Goal: Task Accomplishment & Management: Use online tool/utility

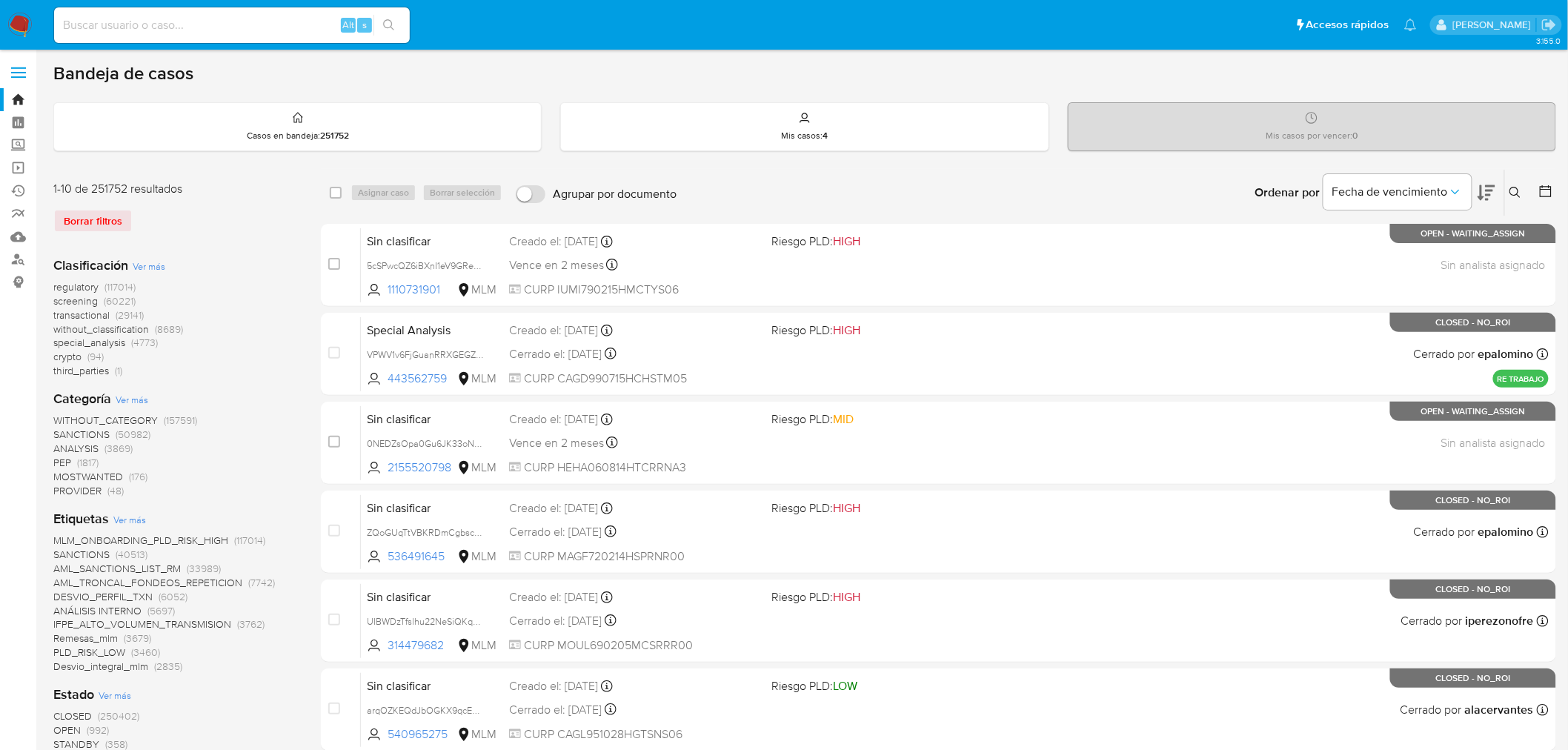
click at [219, 25] on input at bounding box center [232, 25] width 356 height 19
paste input "CNpZCW4qQkn2eg8TF0W5DTZq"
type input "CNpZCW4qQkn2eg8TF0W5DTZq"
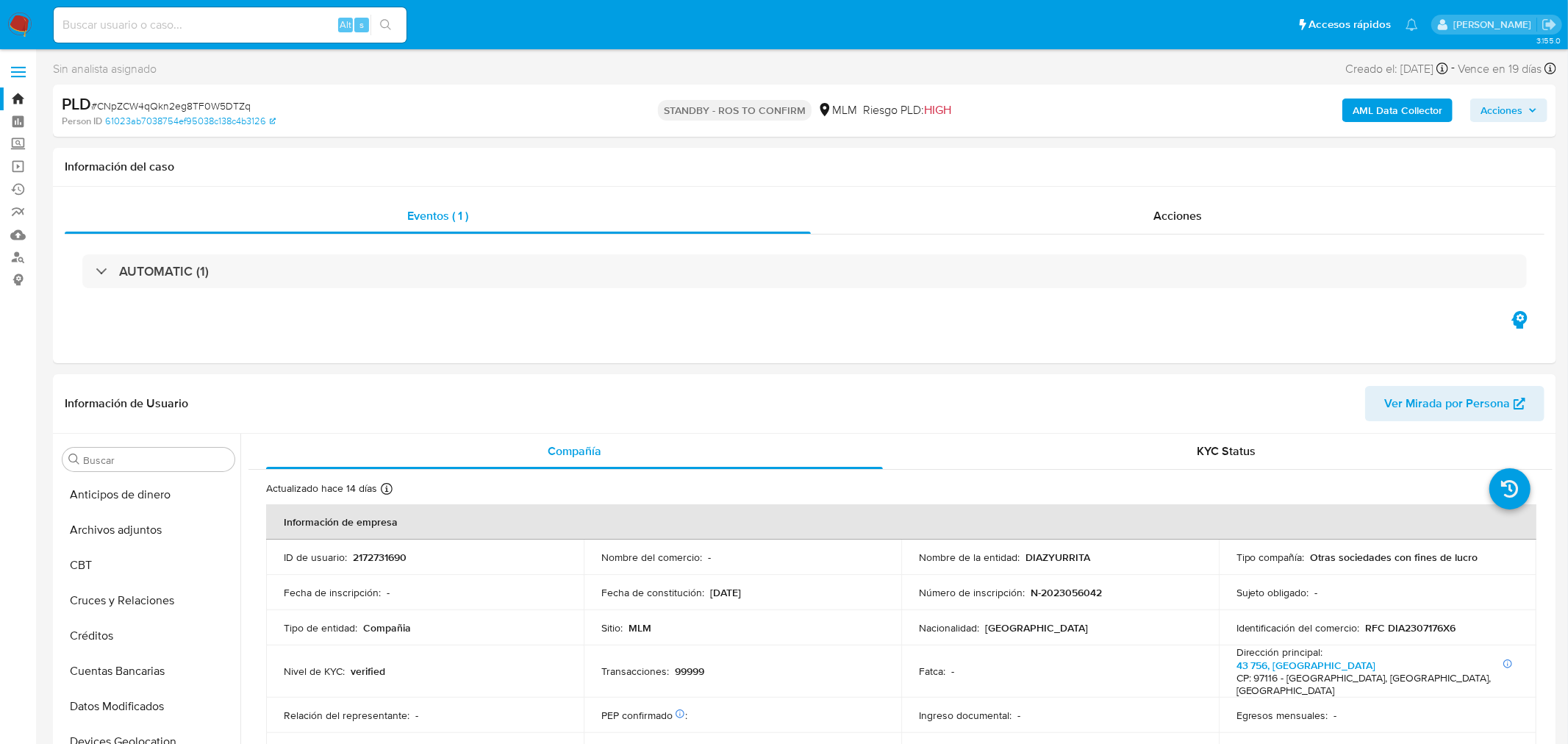
select select "10"
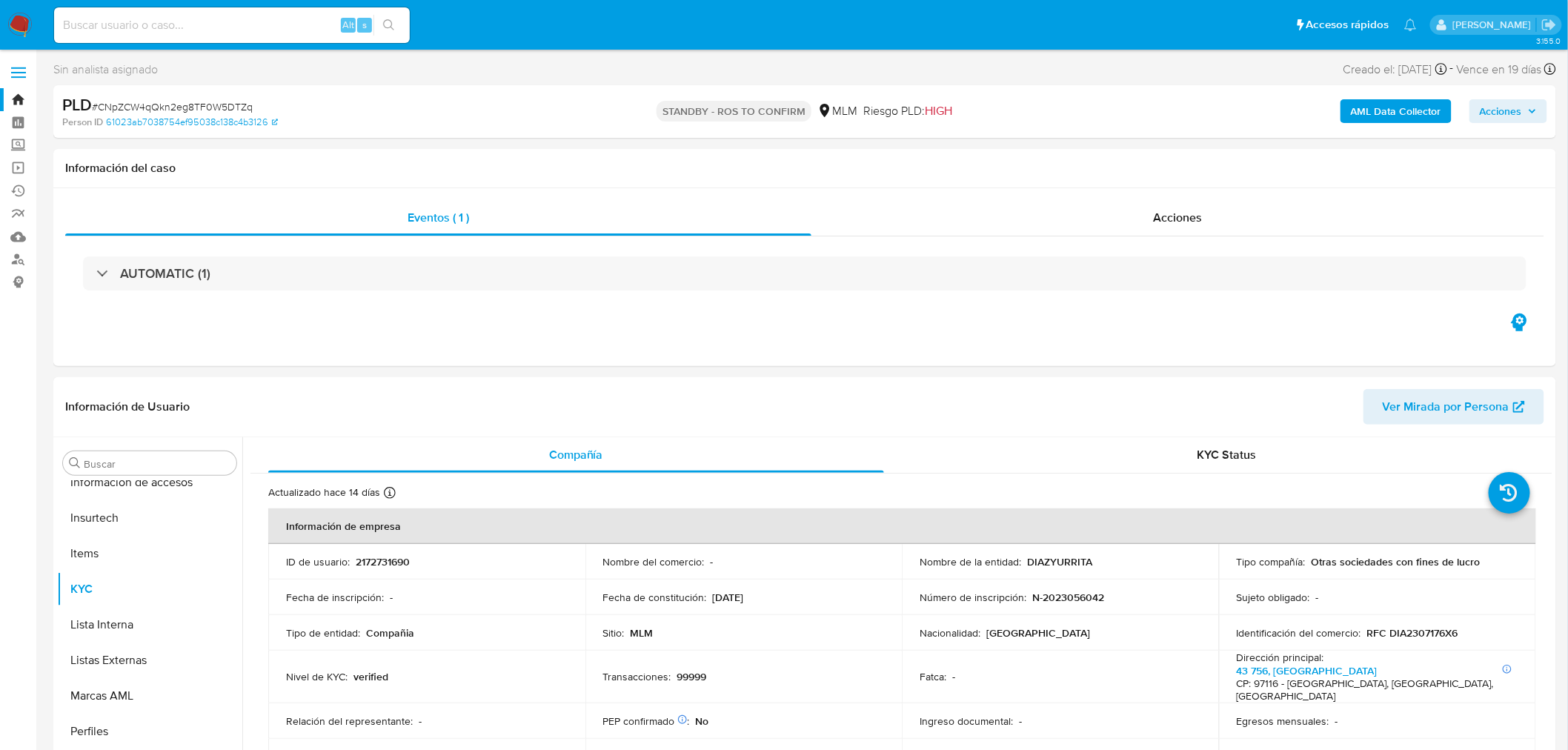
scroll to position [625, 0]
click at [196, 25] on input at bounding box center [232, 25] width 356 height 19
paste input "CNpZCW4qQkn2eg8TF0W5DTZq"
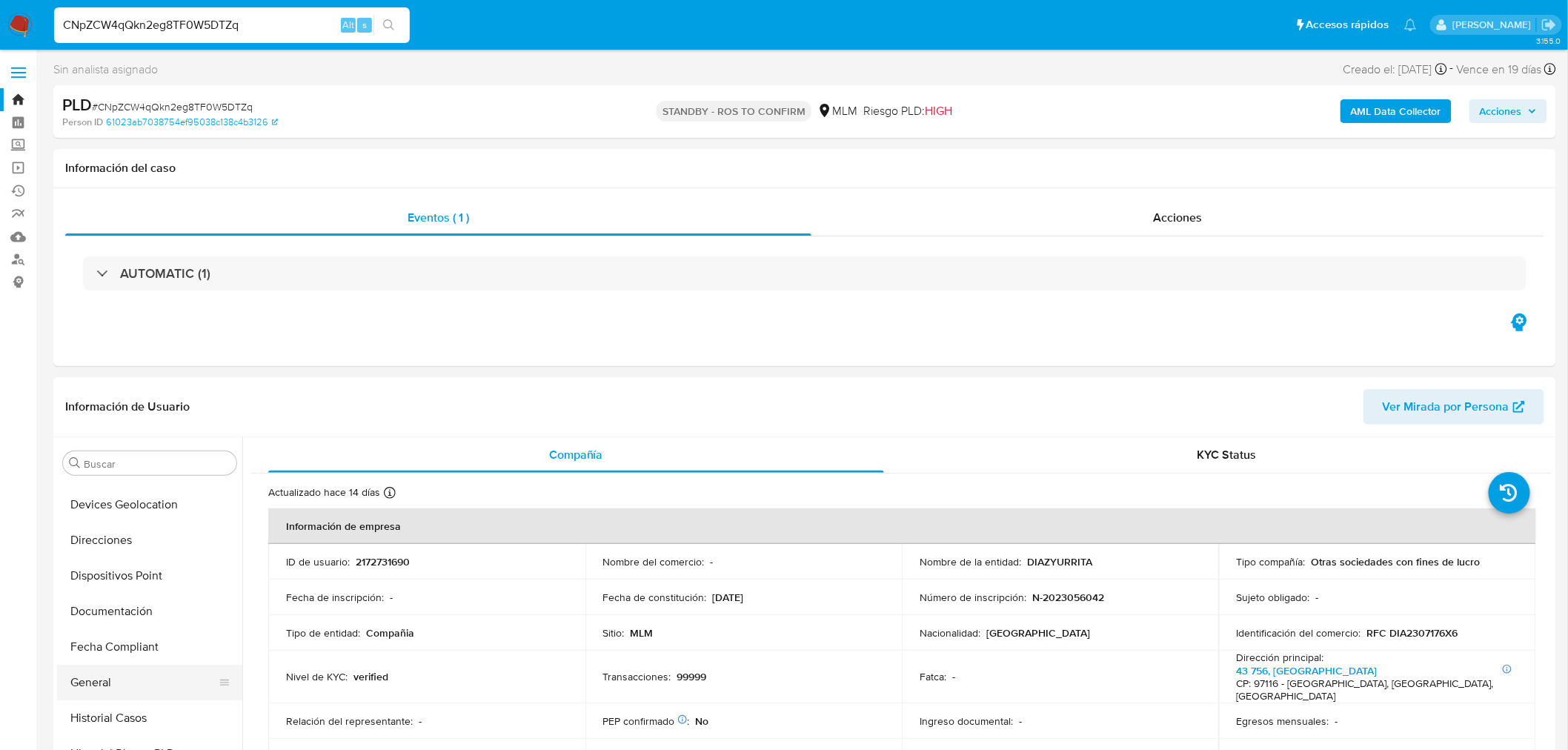
scroll to position [214, 0]
click at [114, 719] on button "General" at bounding box center [144, 712] width 174 height 35
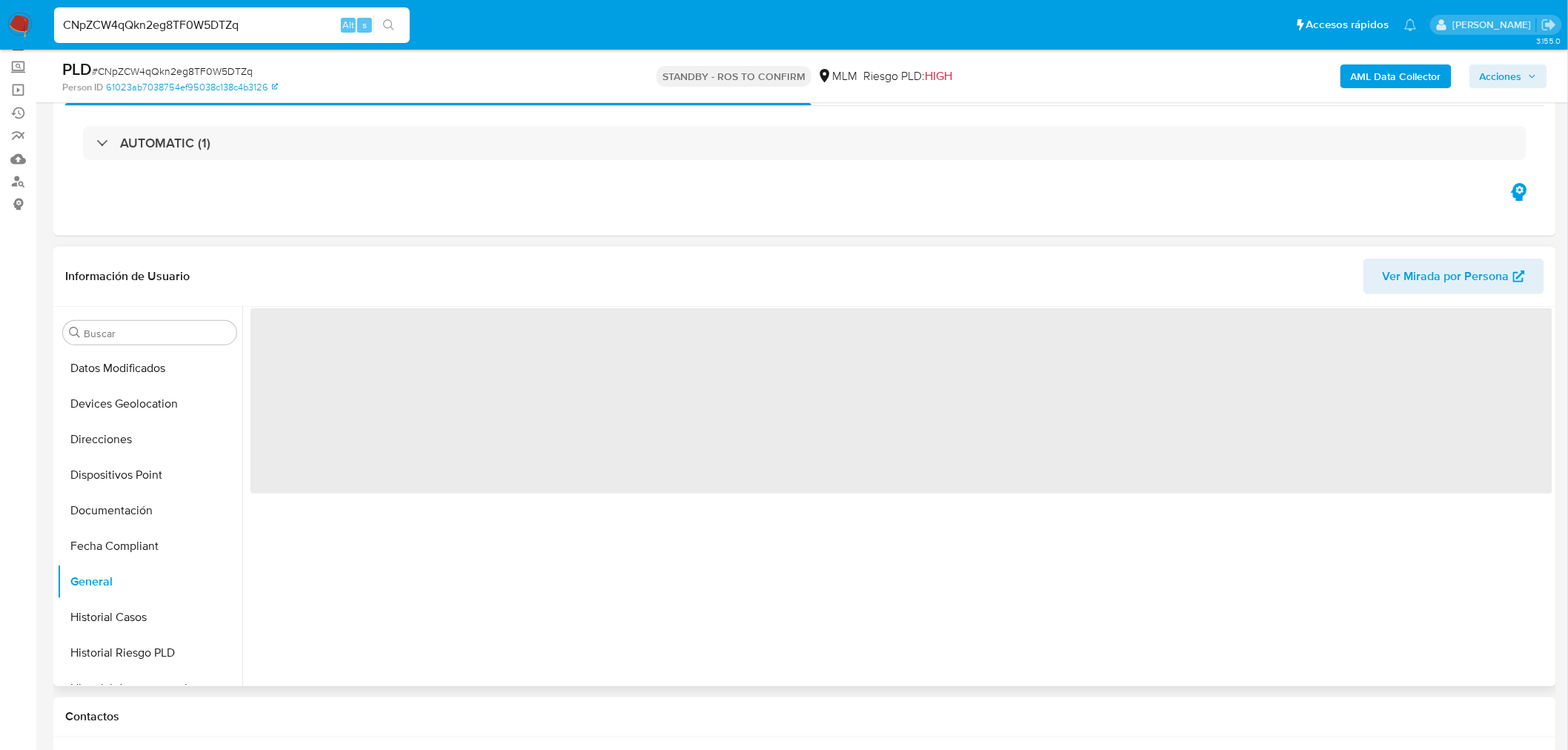
scroll to position [82, 0]
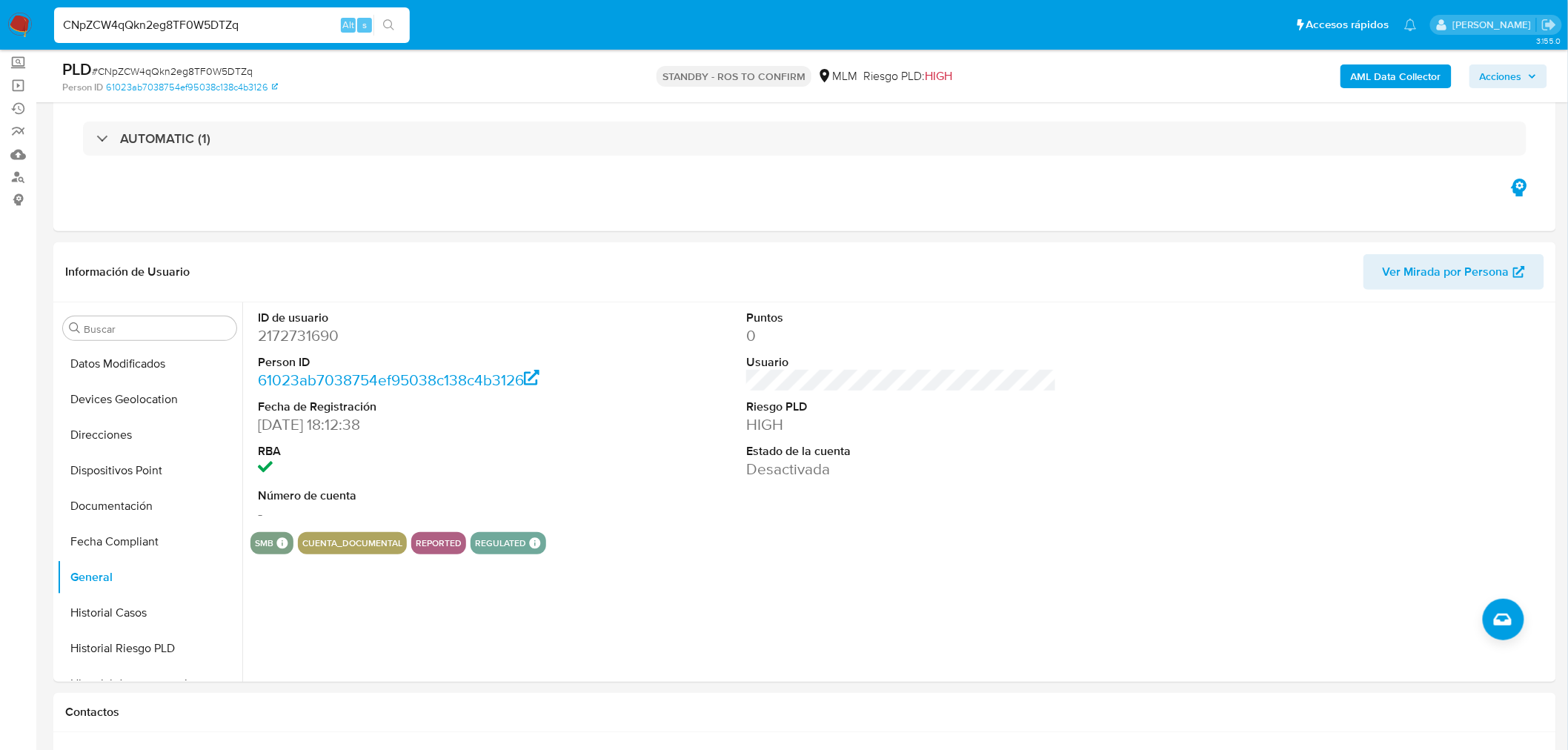
click at [182, 20] on input "CNpZCW4qQkn2eg8TF0W5DTZq" at bounding box center [232, 25] width 356 height 19
paste input "9mkXbHjjo7NjCb6vBCOYuPiv"
type input "9mkXbHjjo7NjCb6vBCOYuPiv"
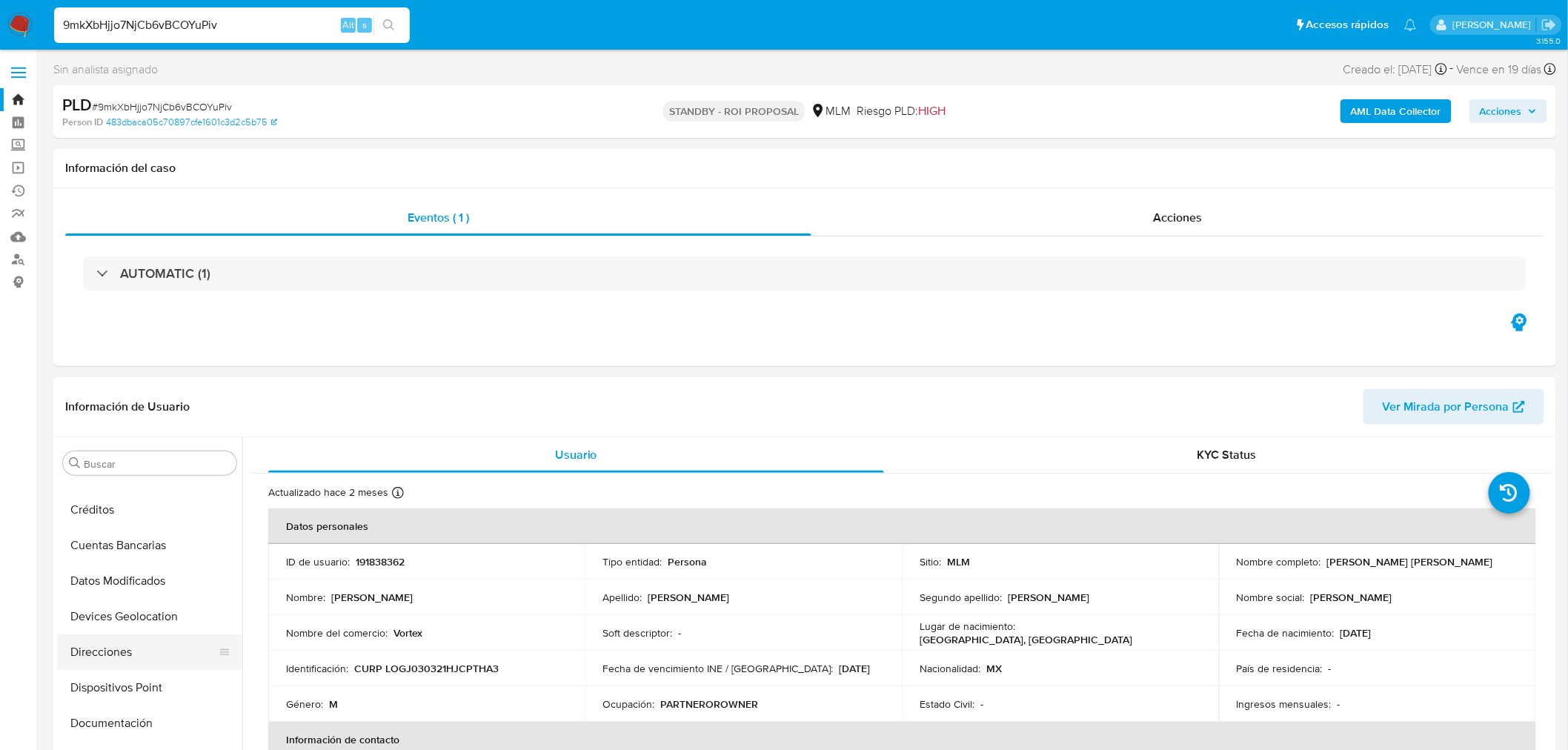
select select "10"
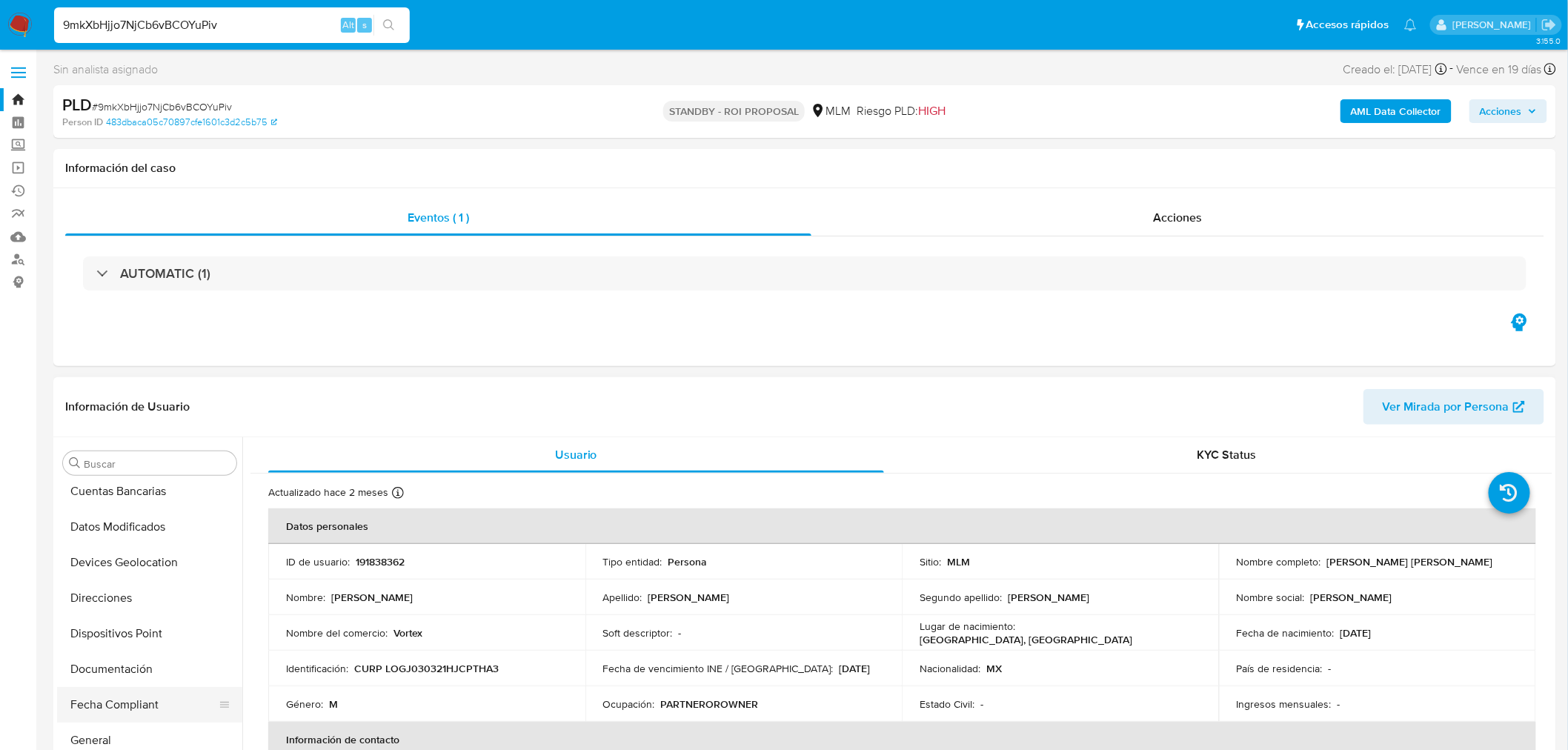
scroll to position [214, 0]
drag, startPoint x: 139, startPoint y: 715, endPoint x: 160, endPoint y: 717, distance: 21.1
click at [138, 715] on button "General" at bounding box center [144, 712] width 174 height 35
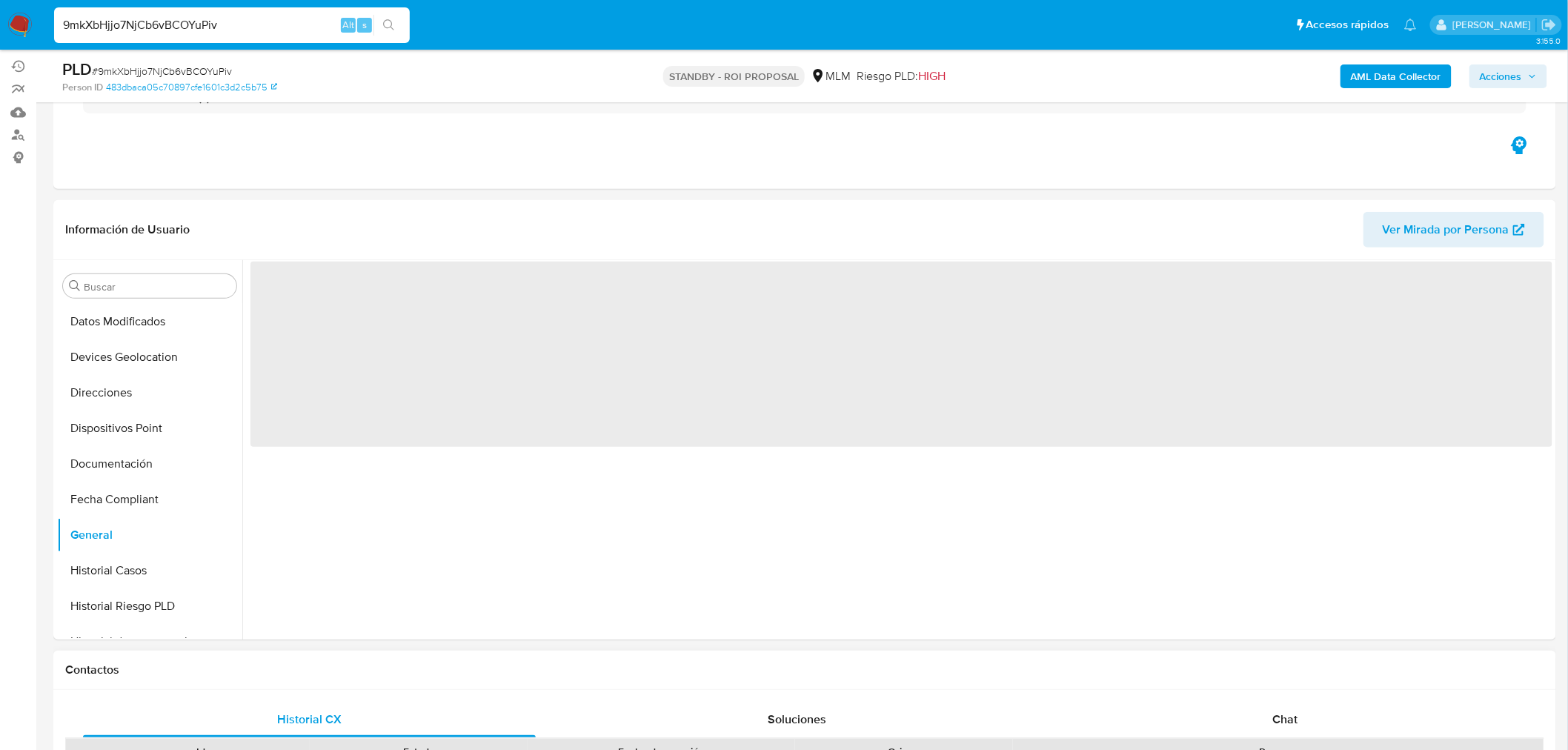
scroll to position [165, 0]
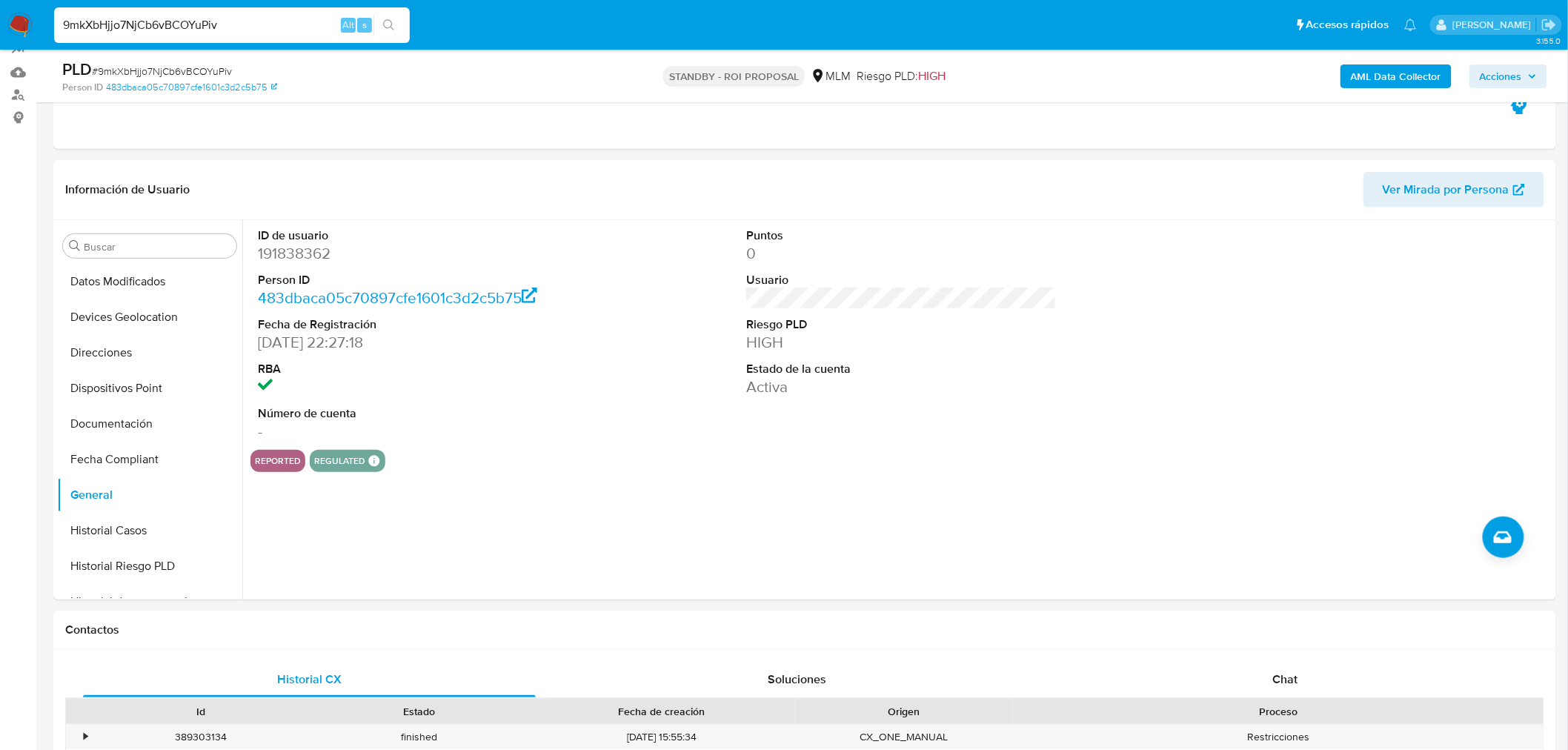
click at [136, 17] on input "9mkXbHjjo7NjCb6vBCOYuPiv" at bounding box center [232, 25] width 356 height 19
paste input "DQ4KIzxwbXjYUnvYLxhk3cQX"
type input "DQ4KIzxwbXjYUnvYLxhk3cQX"
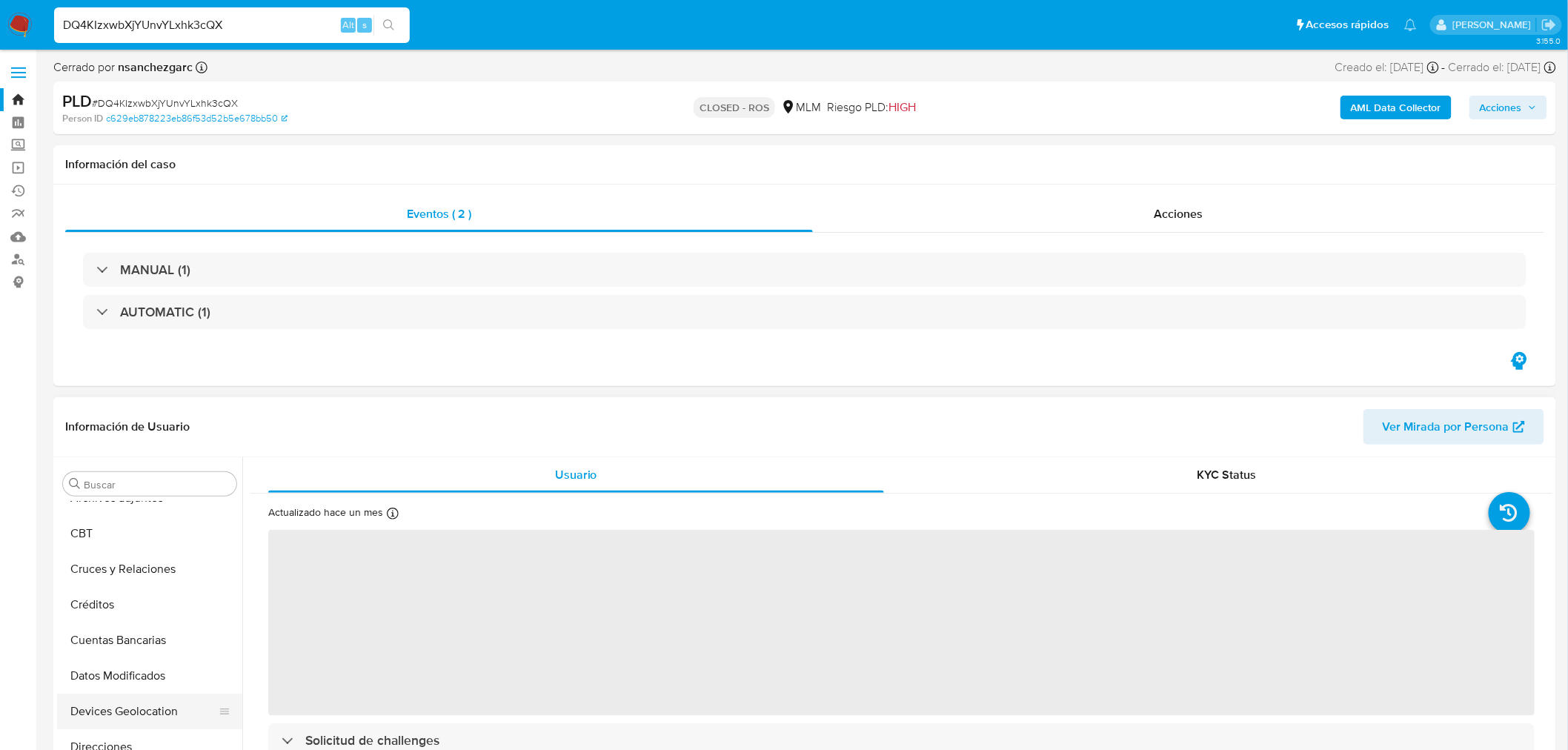
scroll to position [49, 0]
select select "10"
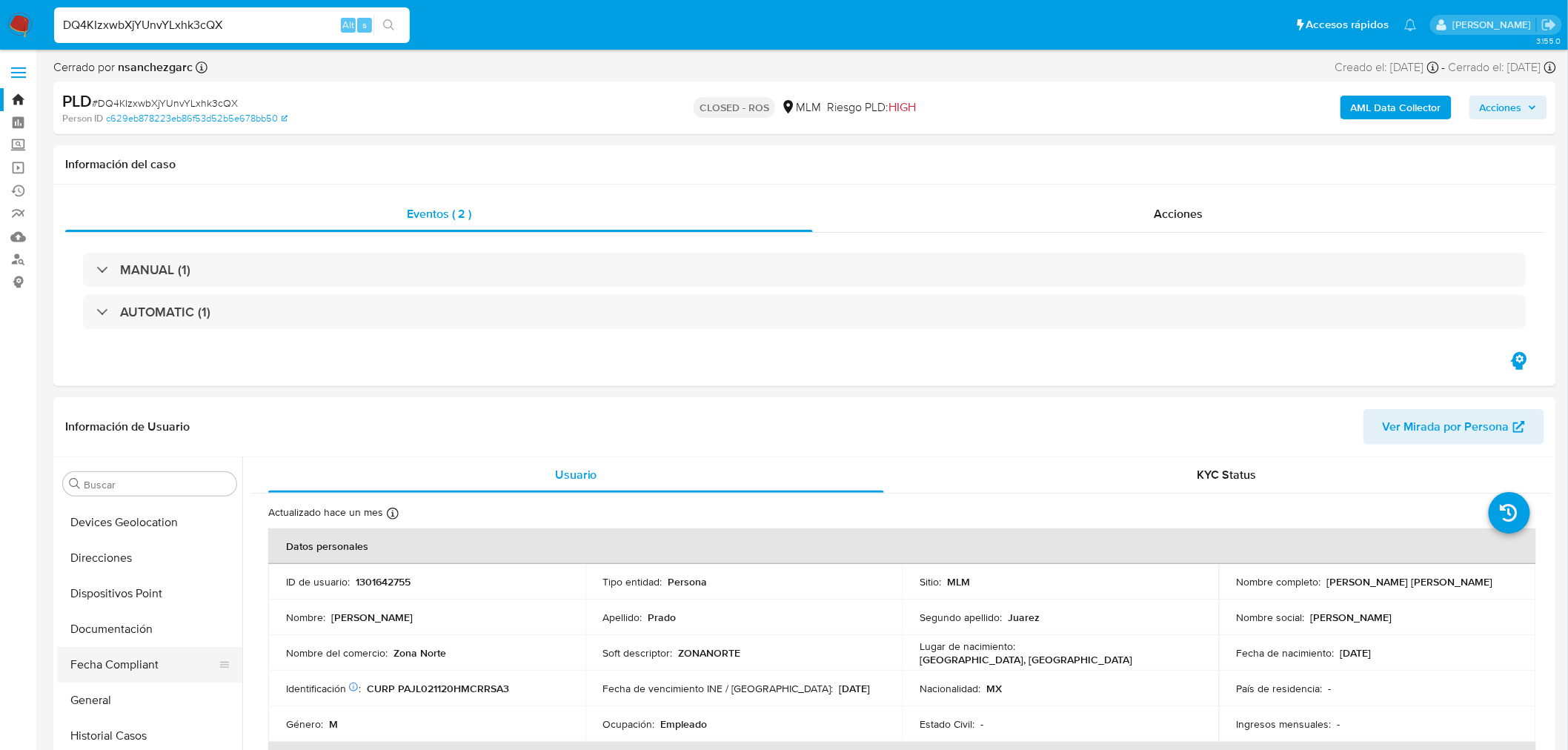
scroll to position [411, 0]
click at [137, 528] on button "General" at bounding box center [144, 535] width 174 height 35
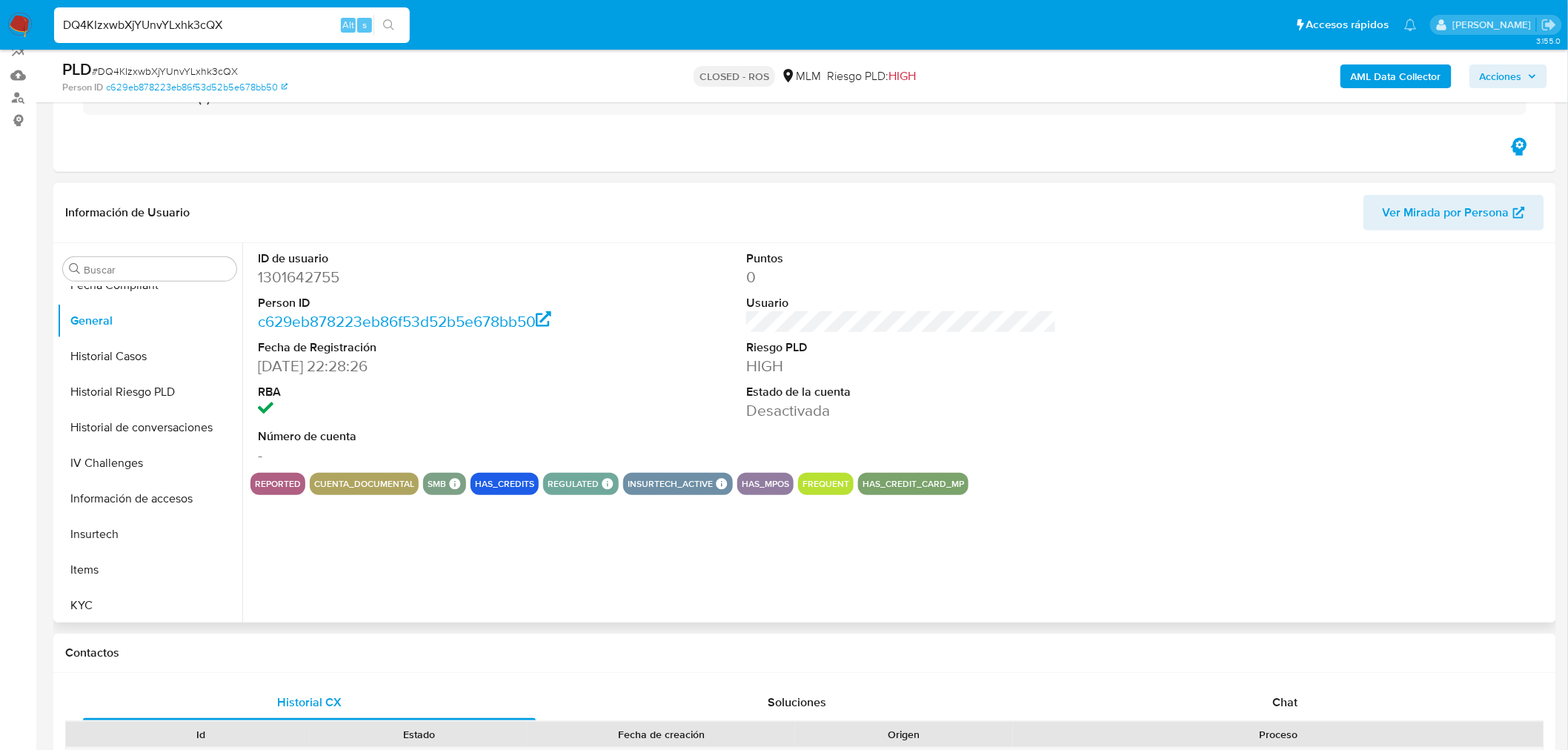
scroll to position [165, 0]
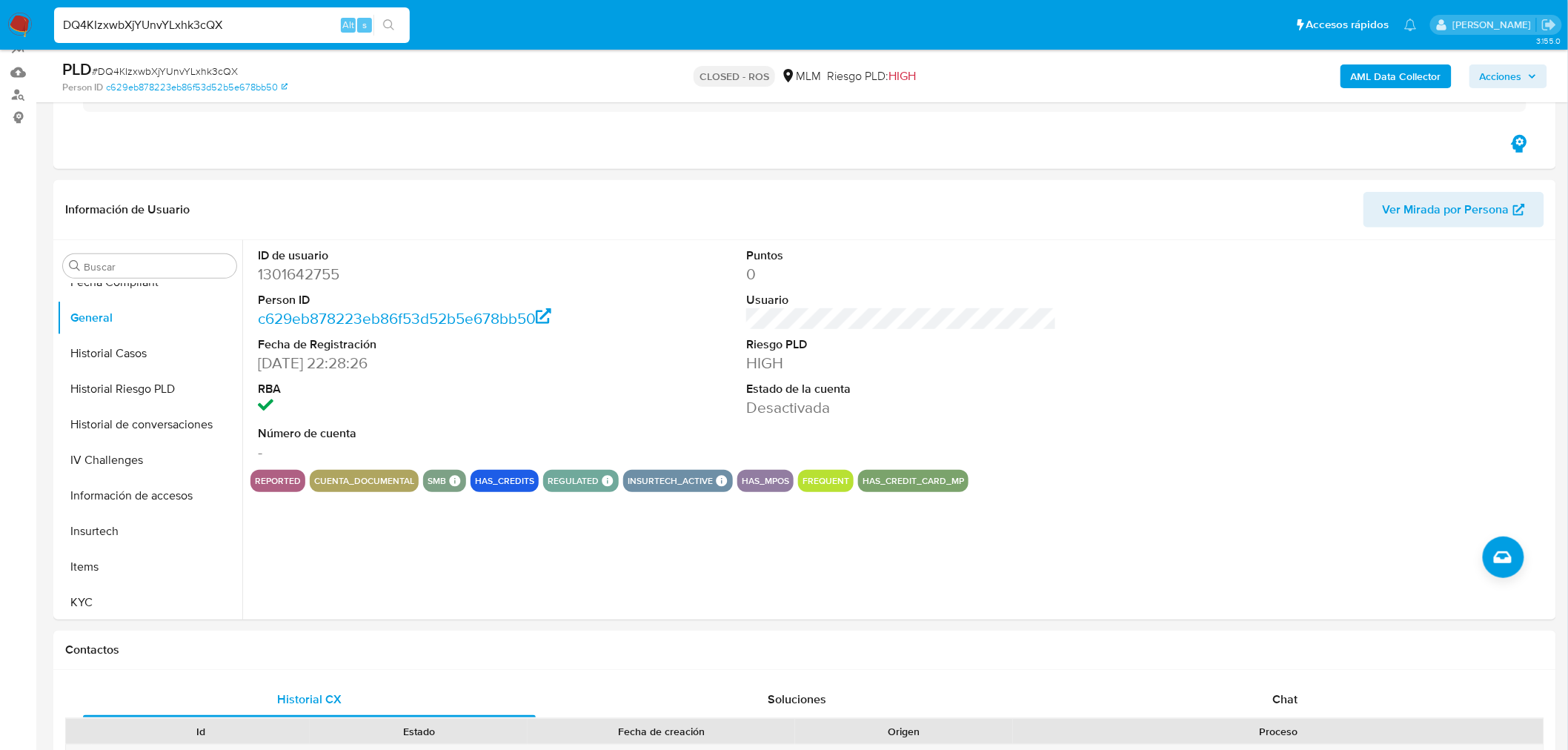
click at [181, 28] on input "DQ4KIzxwbXjYUnvYLxhk3cQX" at bounding box center [232, 25] width 356 height 19
paste input "UNm7QQN406DlXG5j3DOUQgUj"
type input "UNm7QQN406DlXG5j3DOUQgUj"
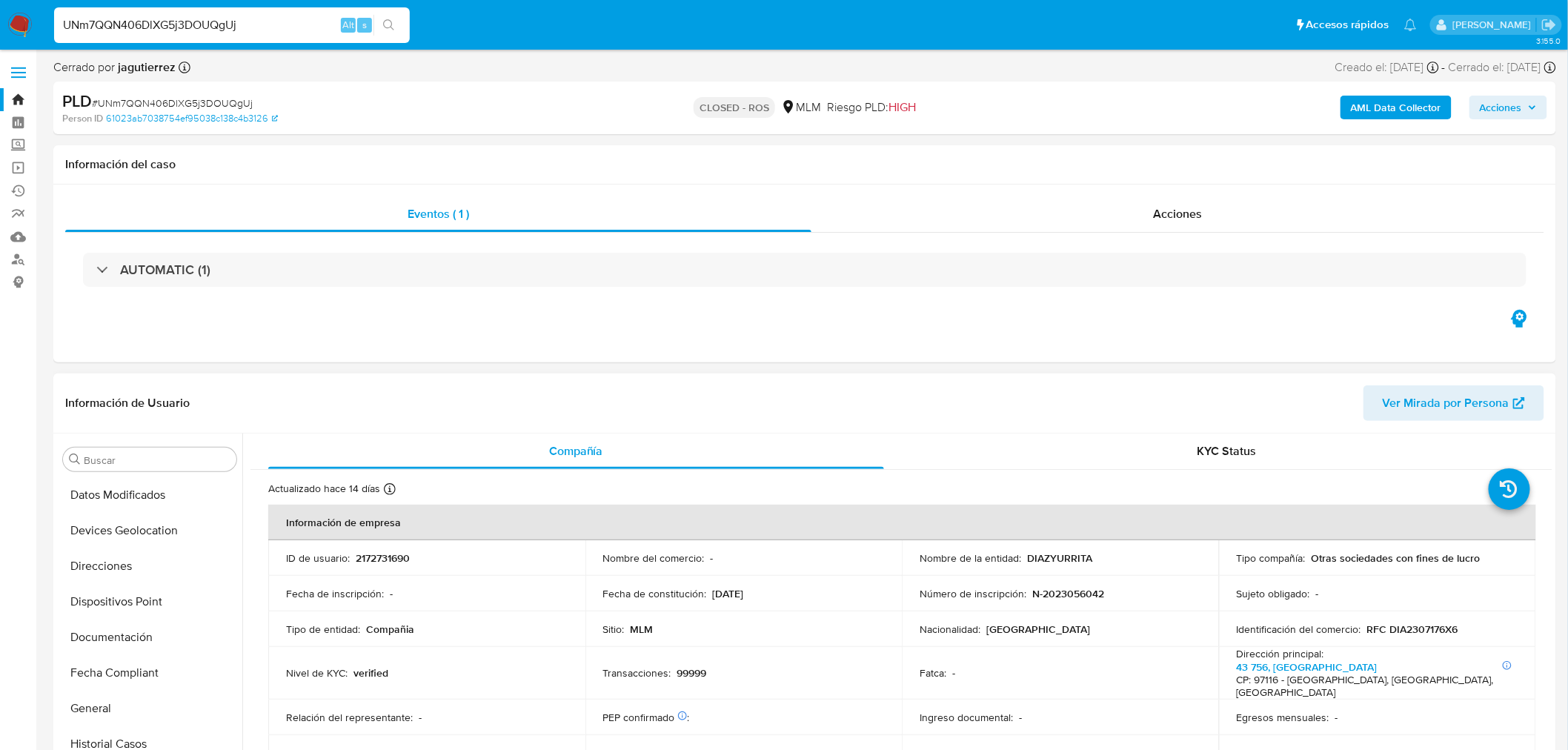
scroll to position [56, 0]
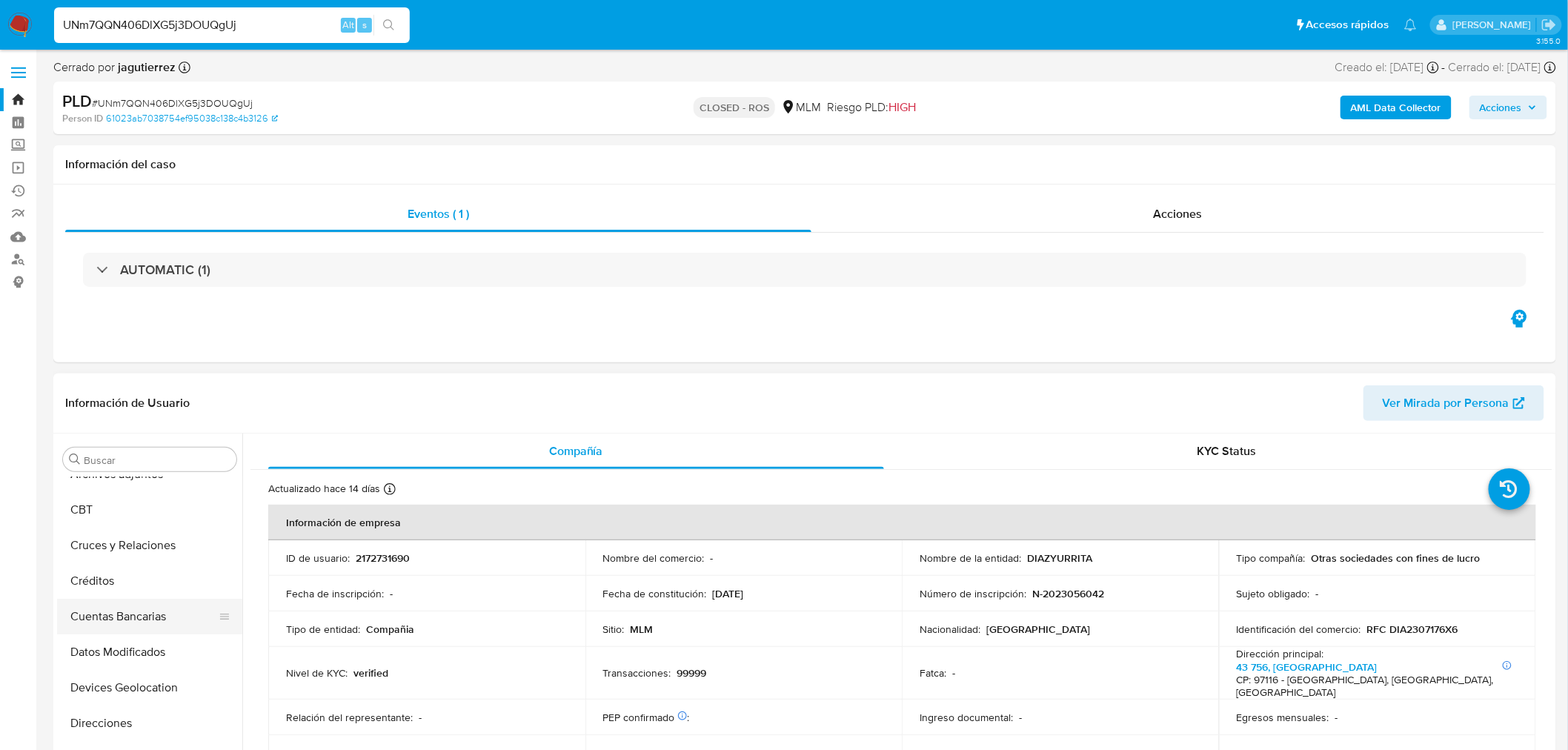
select select "10"
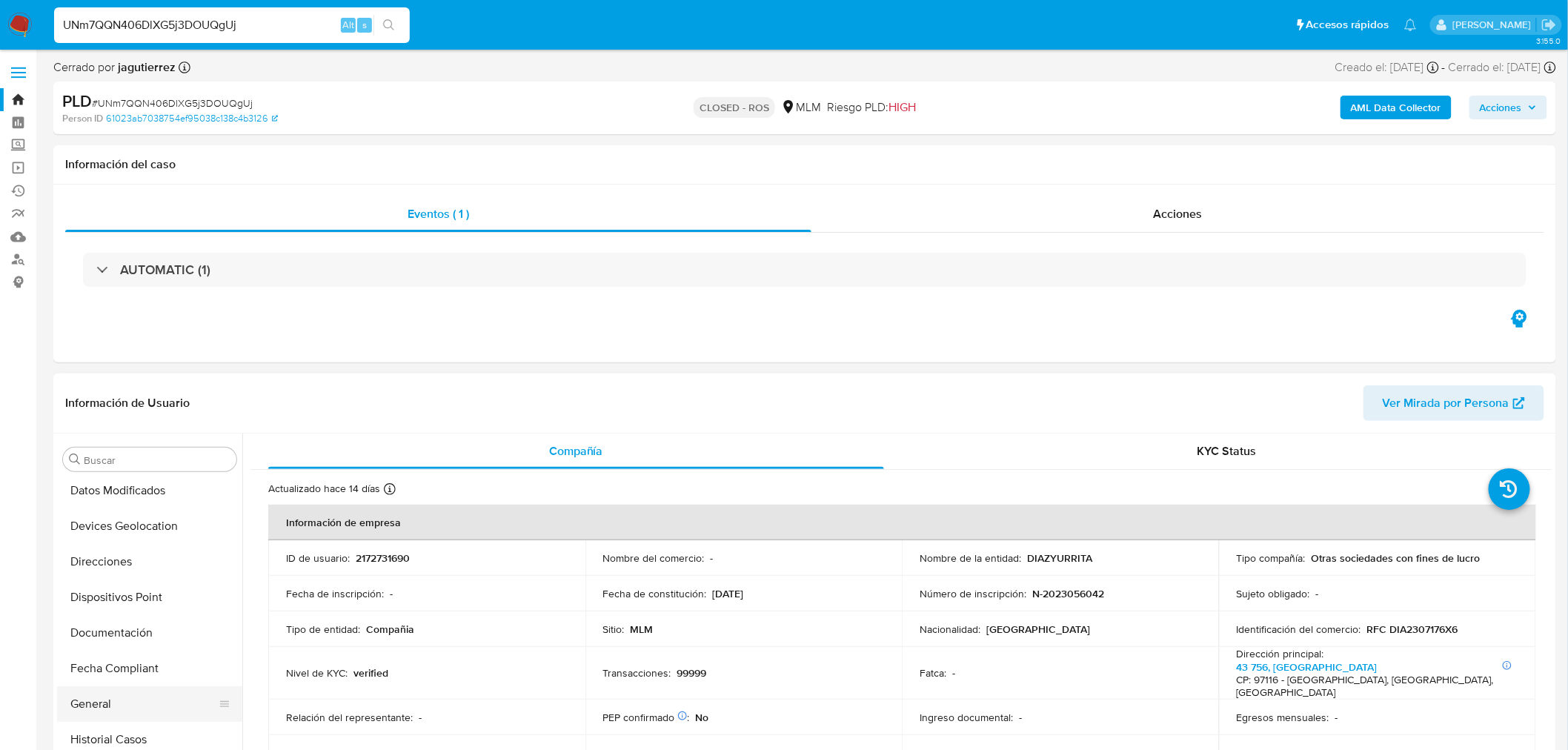
scroll to position [247, 0]
click at [132, 671] on button "General" at bounding box center [144, 675] width 174 height 35
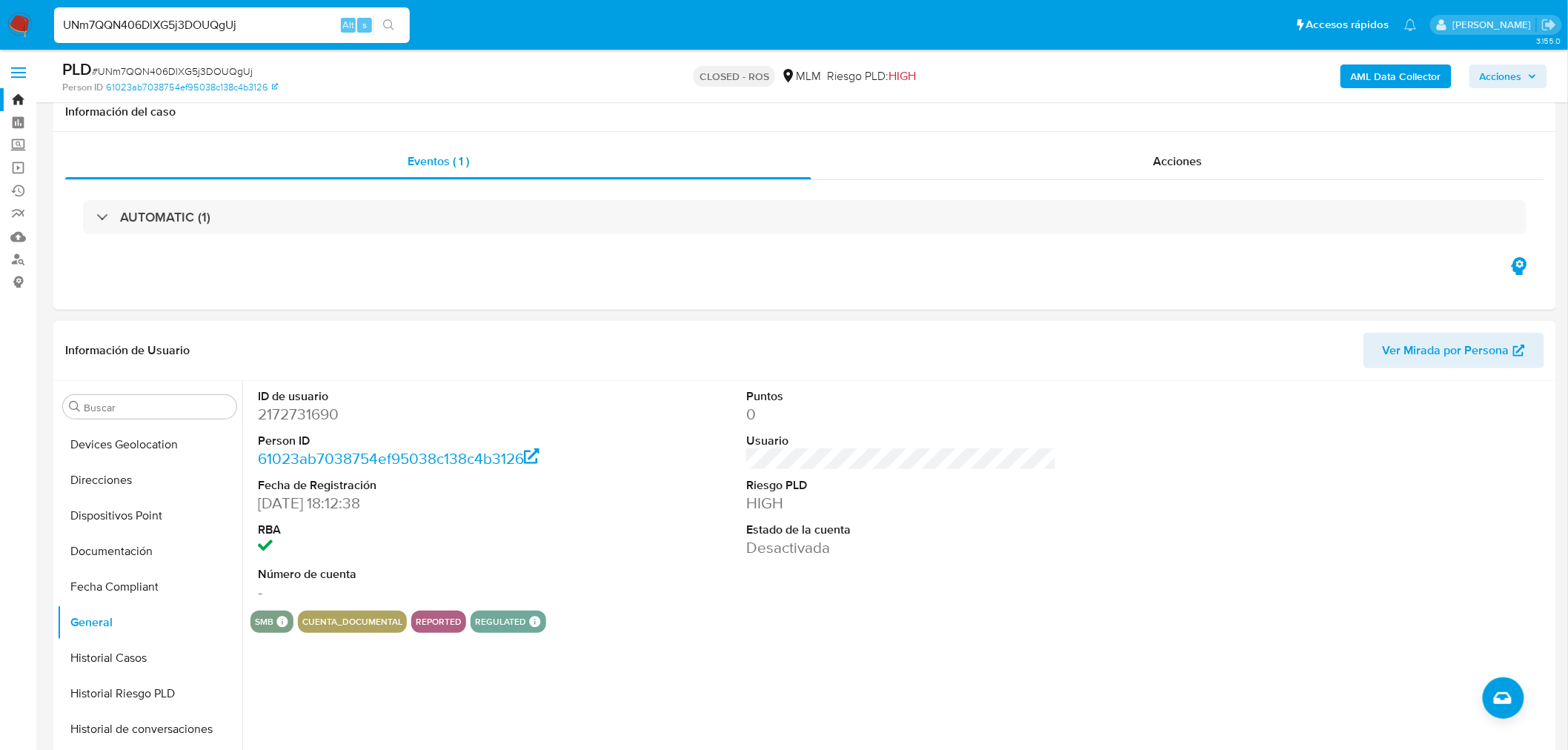
scroll to position [82, 0]
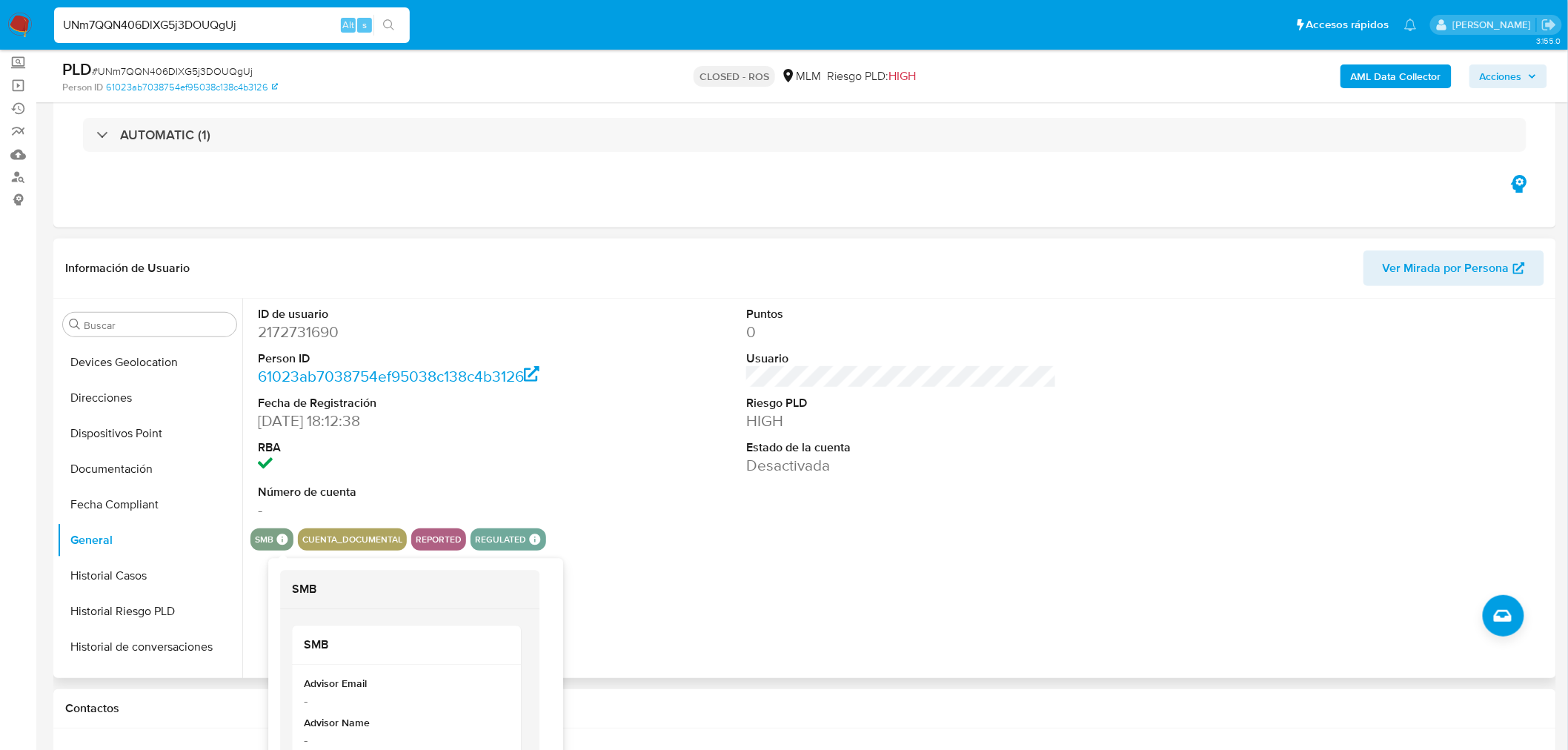
click at [280, 539] on icon at bounding box center [283, 539] width 11 height 11
